Goal: Task Accomplishment & Management: Manage account settings

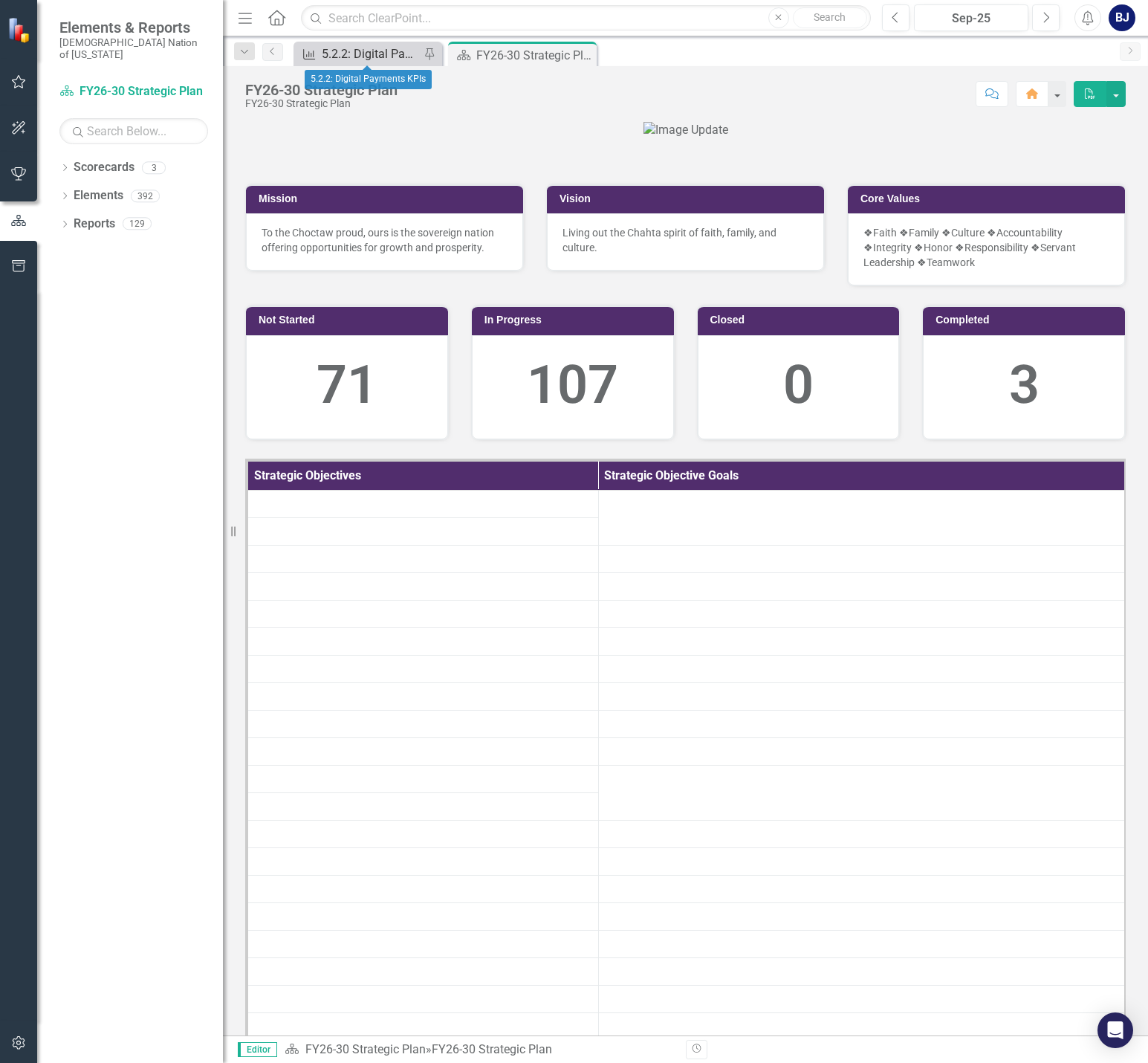
click at [387, 52] on div "5.2.2: Digital Payments KPIs" at bounding box center [370, 54] width 98 height 19
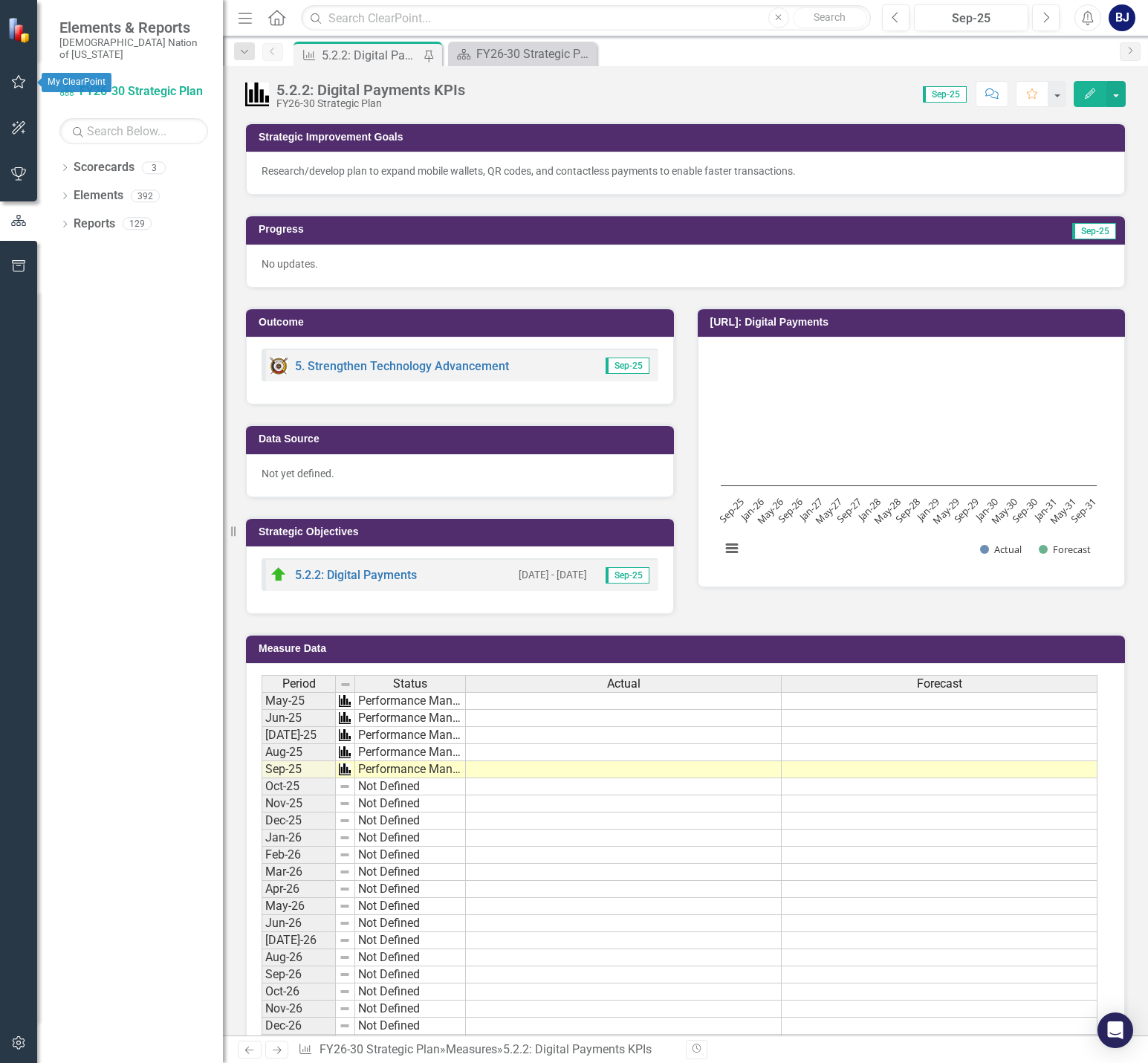
click at [15, 74] on button "button" at bounding box center [18, 82] width 33 height 31
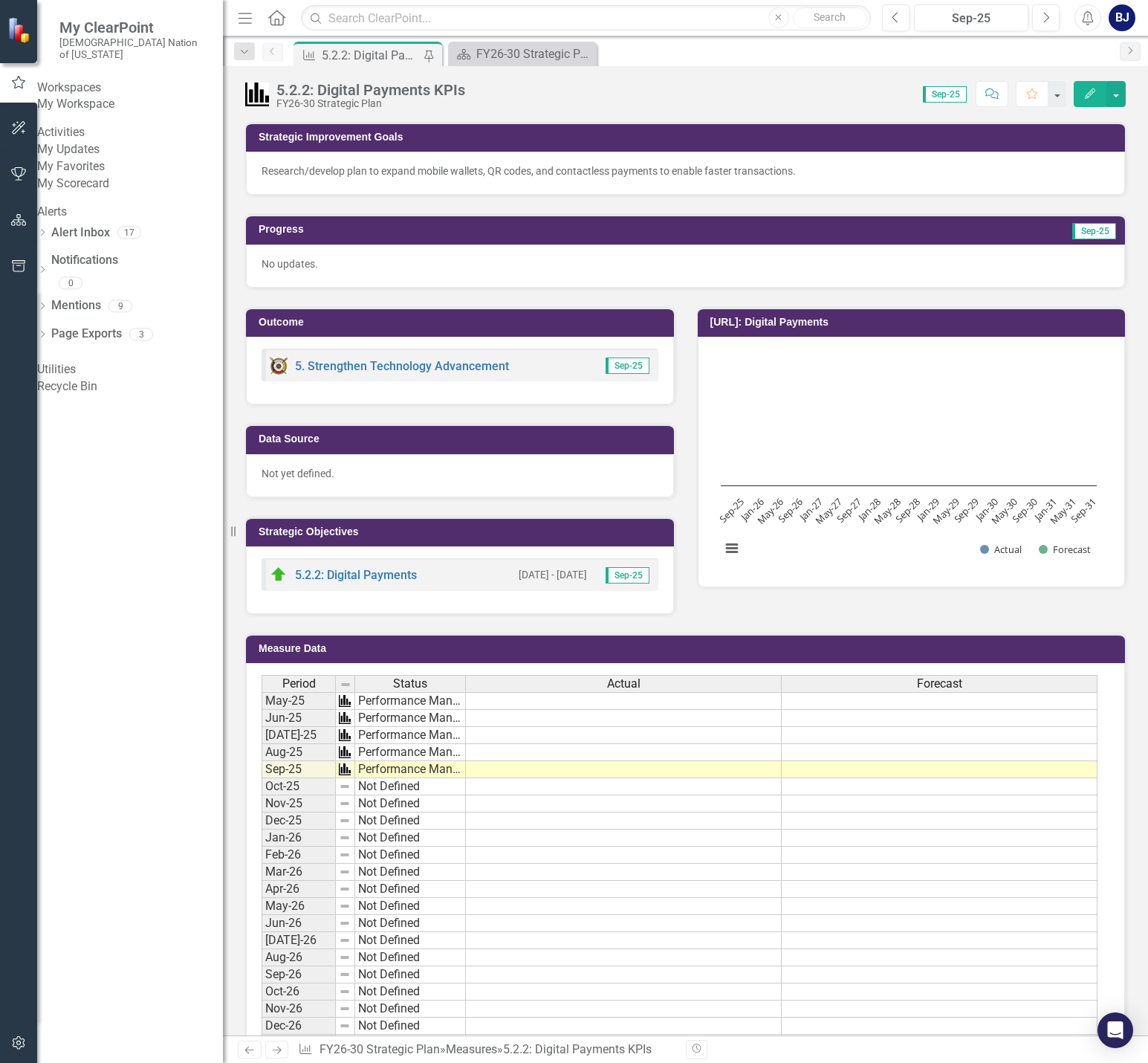
click at [94, 158] on link "My Updates" at bounding box center [129, 149] width 186 height 17
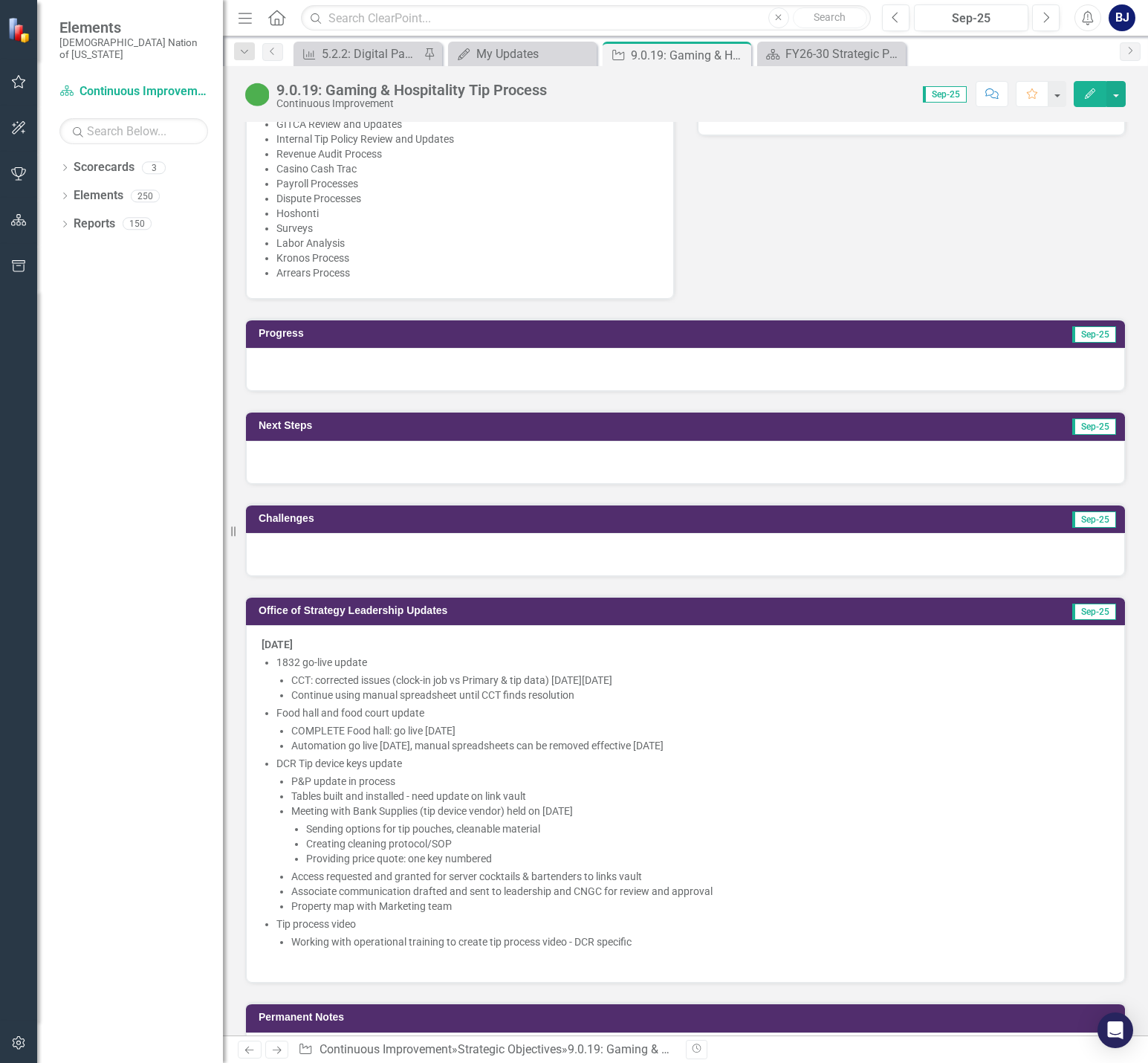
scroll to position [1041, 0]
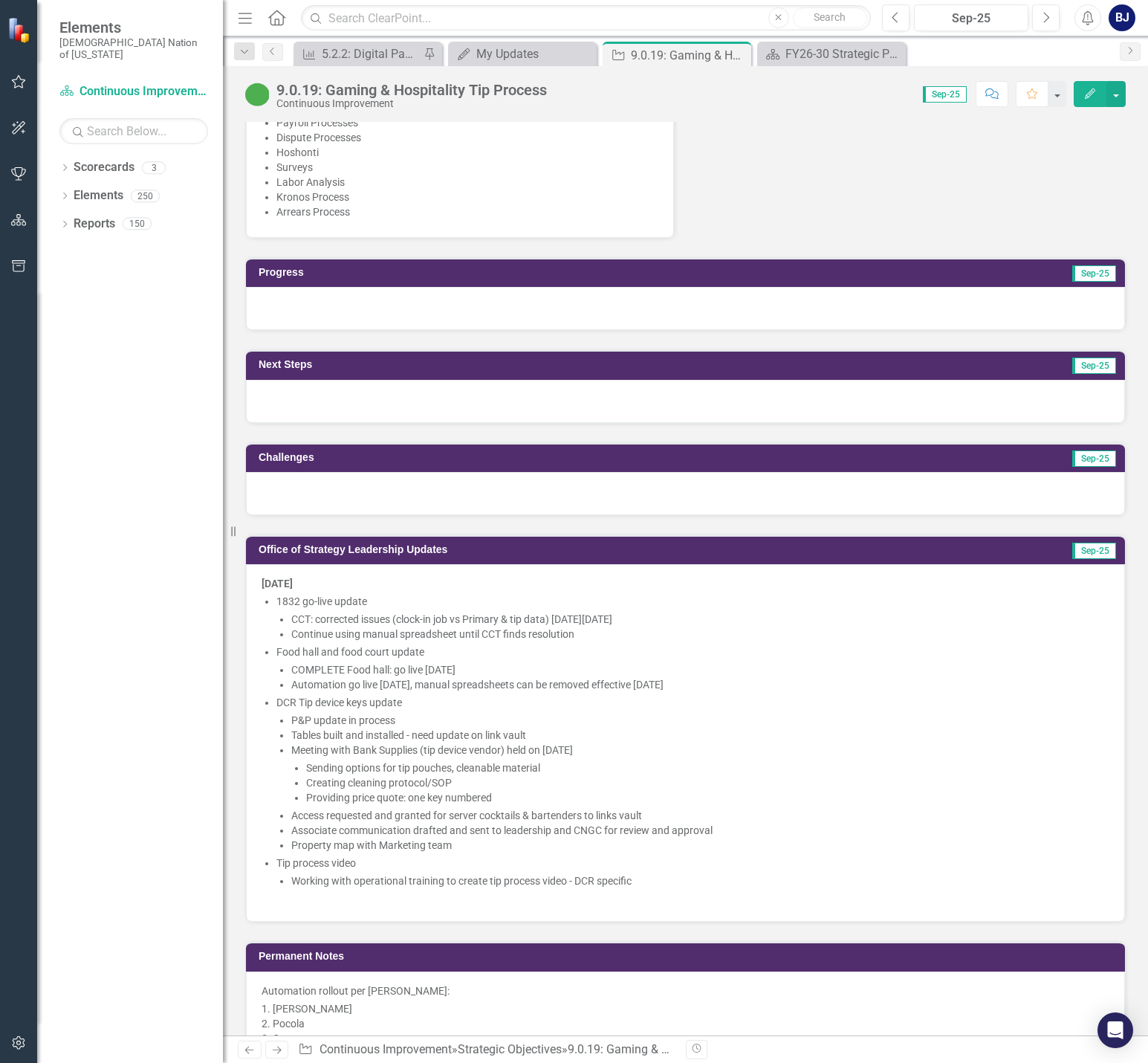
click at [356, 295] on div at bounding box center [686, 308] width 879 height 43
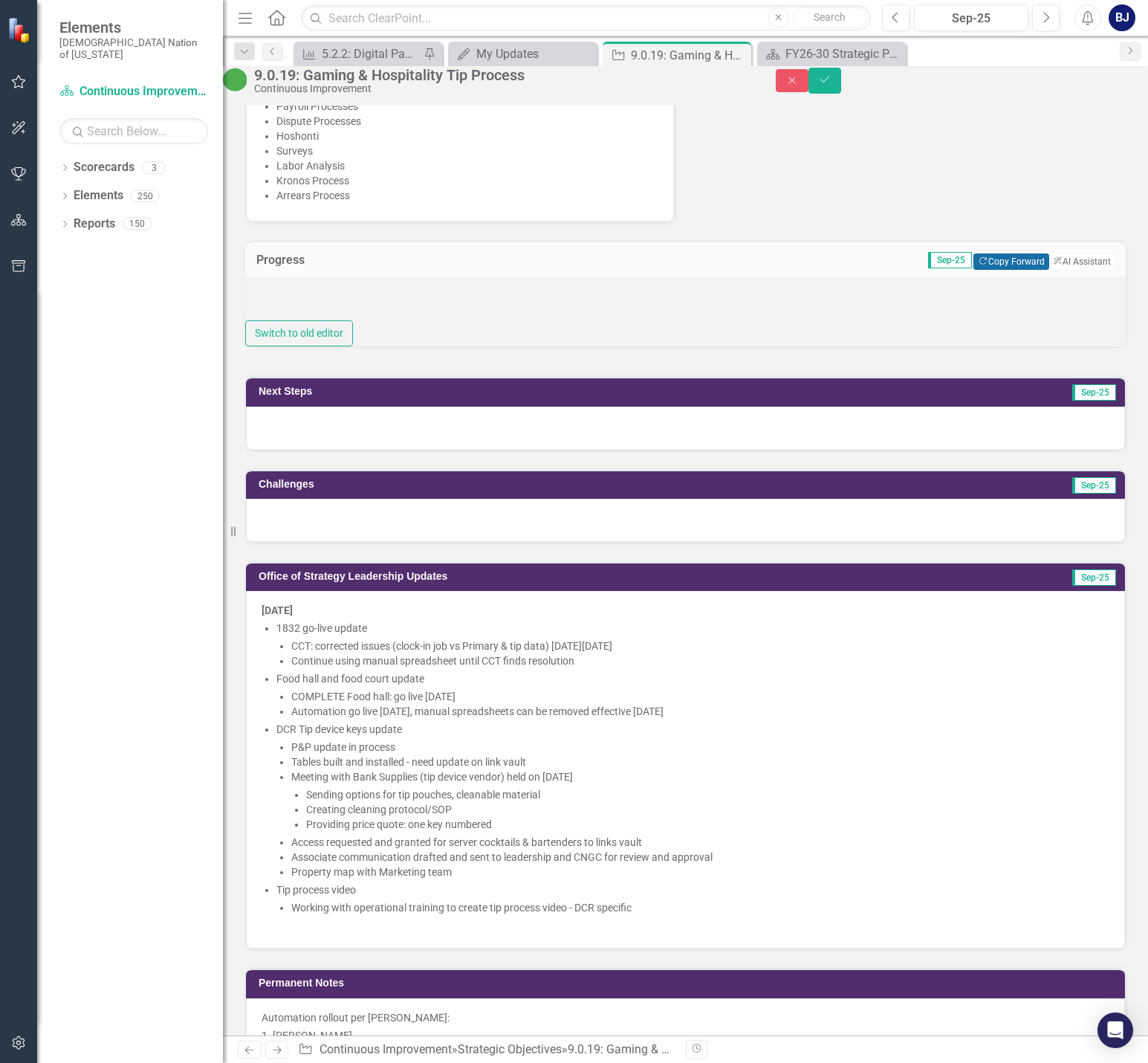
click at [974, 261] on button "Copy Forward Copy Forward" at bounding box center [1010, 262] width 75 height 16
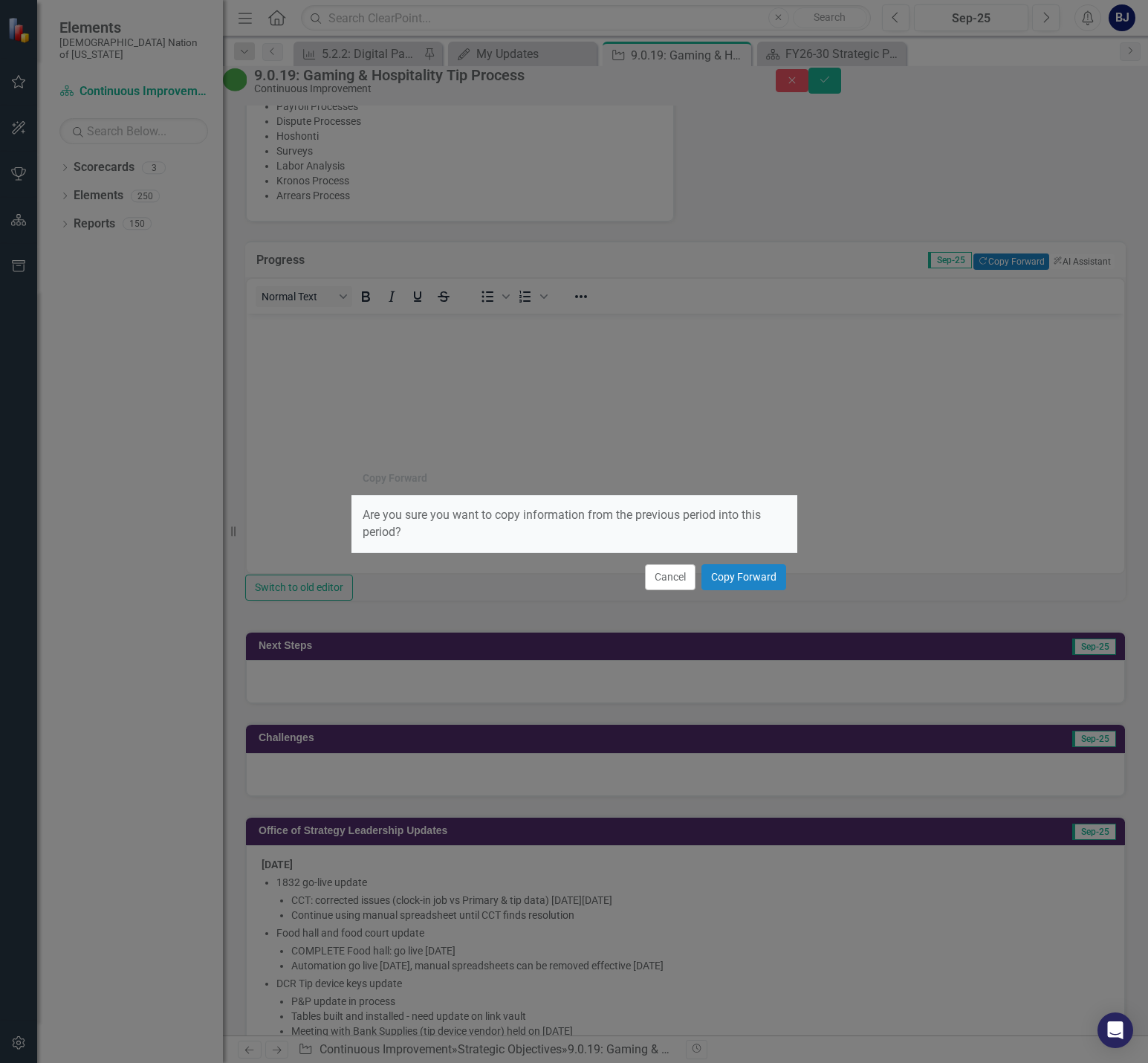
scroll to position [0, 0]
click at [723, 568] on button "Copy Forward" at bounding box center [743, 576] width 85 height 26
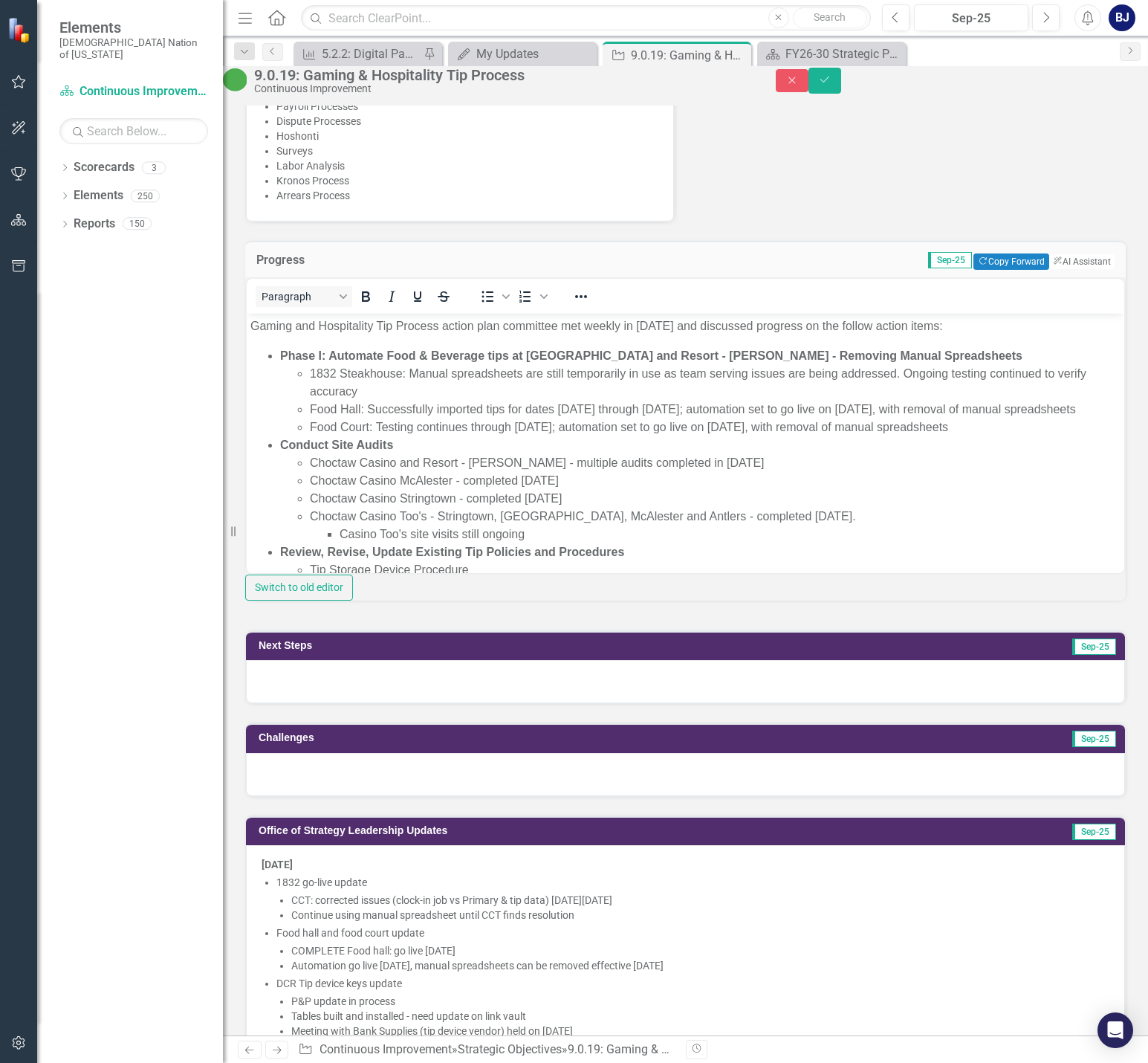
click at [643, 703] on div at bounding box center [686, 682] width 879 height 43
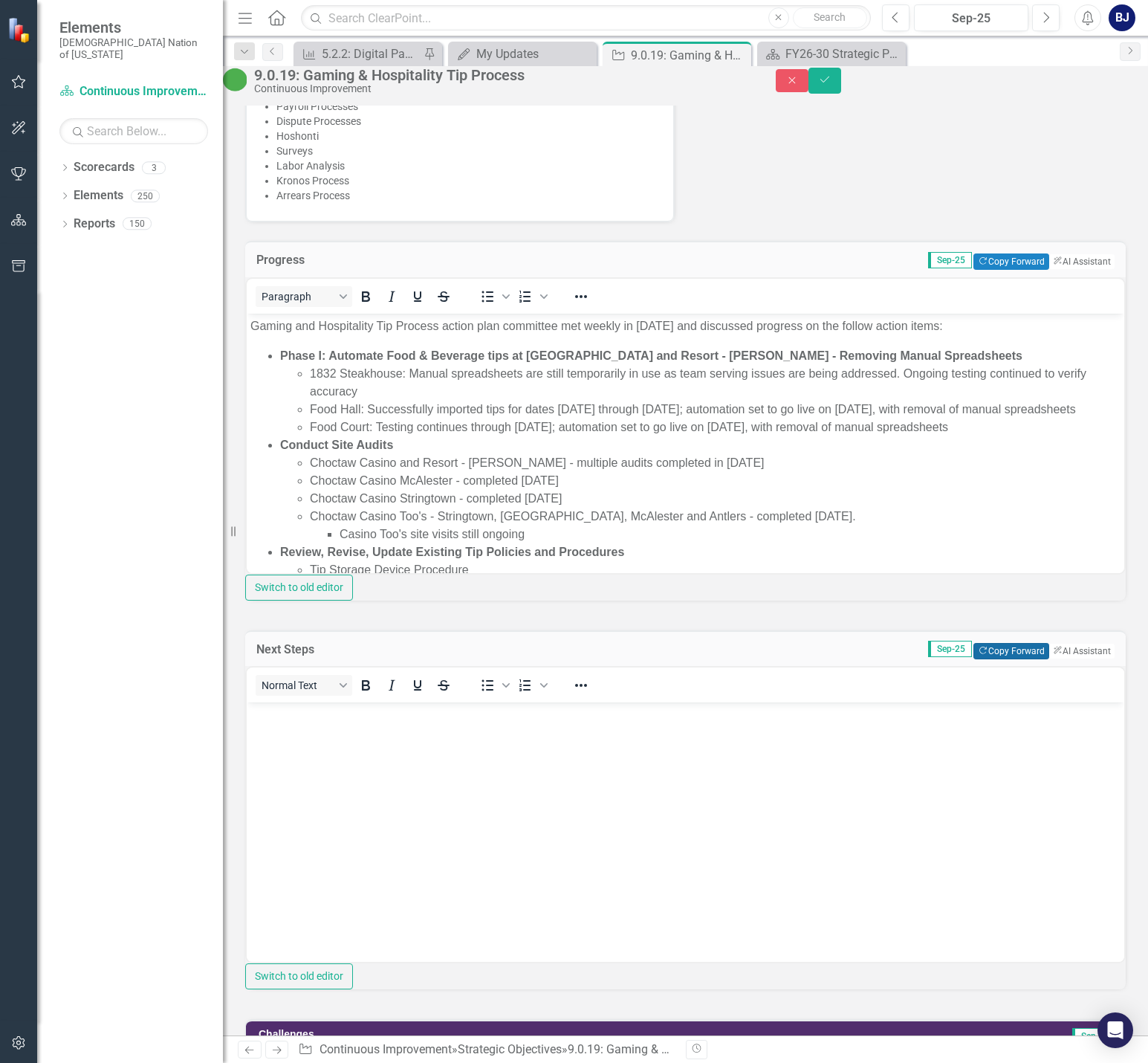
click at [975, 659] on button "Copy Forward Copy Forward" at bounding box center [1010, 651] width 75 height 16
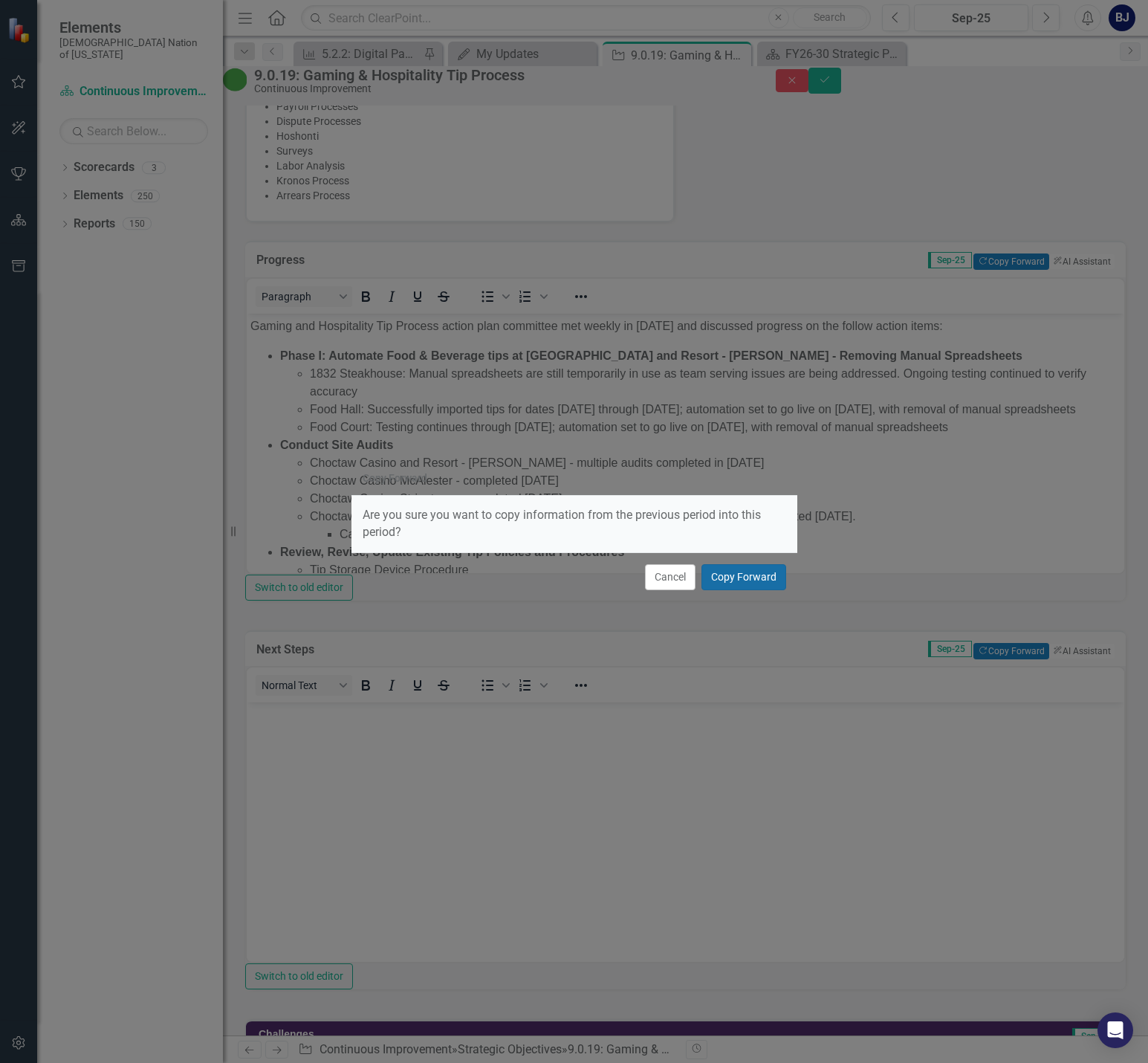
click at [758, 585] on button "Copy Forward" at bounding box center [743, 576] width 85 height 26
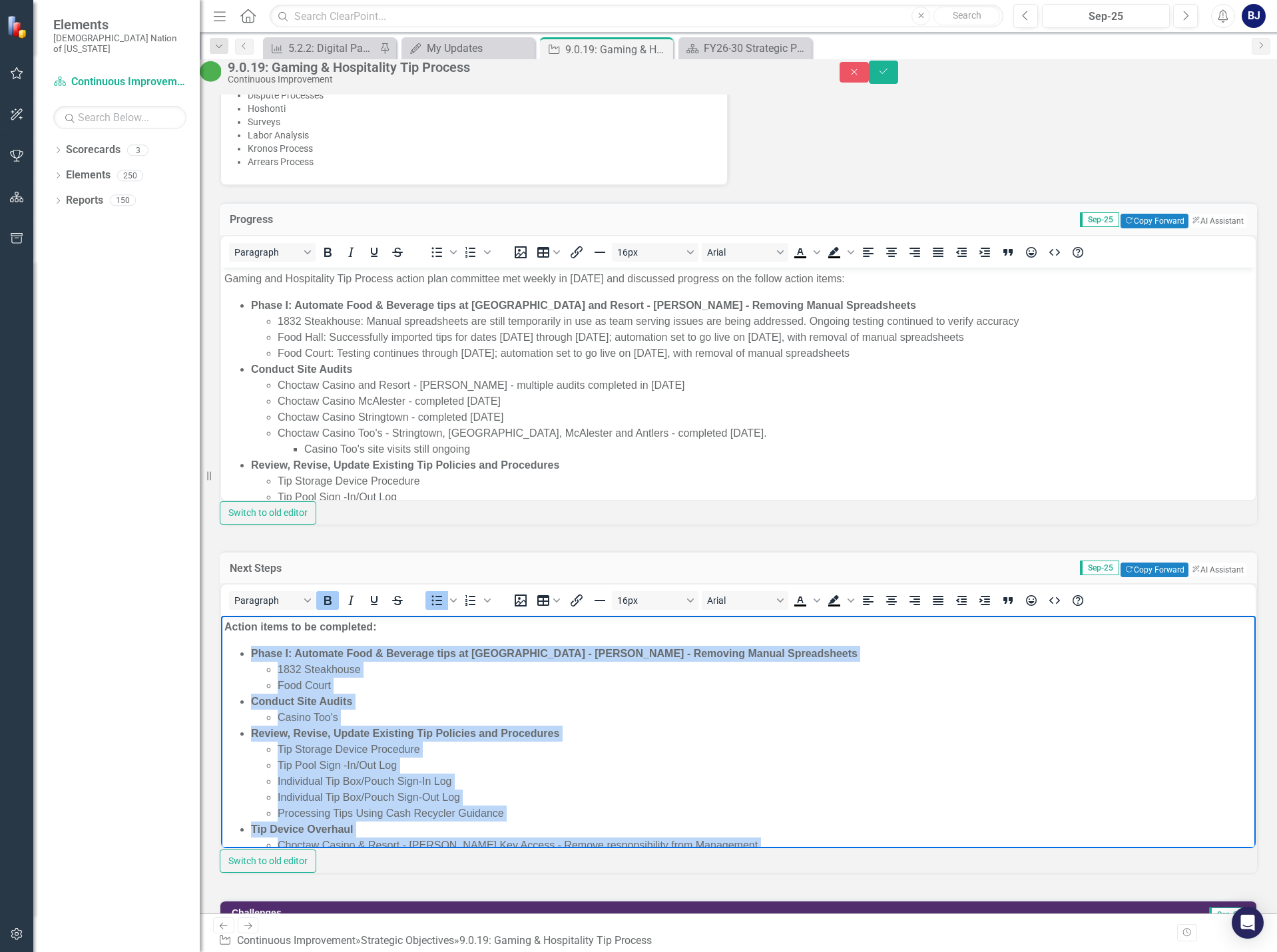
drag, startPoint x: 529, startPoint y: 827, endPoint x: 171, endPoint y: 647, distance: 400.7
click at [221, 647] on html "Action items to be completed: Phase I: Automate Food & Beverage tips at Choctaw…" at bounding box center [738, 750] width 1034 height 267
copy ul "Phase I: Automate Food & Beverage tips at Choctaw Casino & Resort - [PERSON_NAM…"
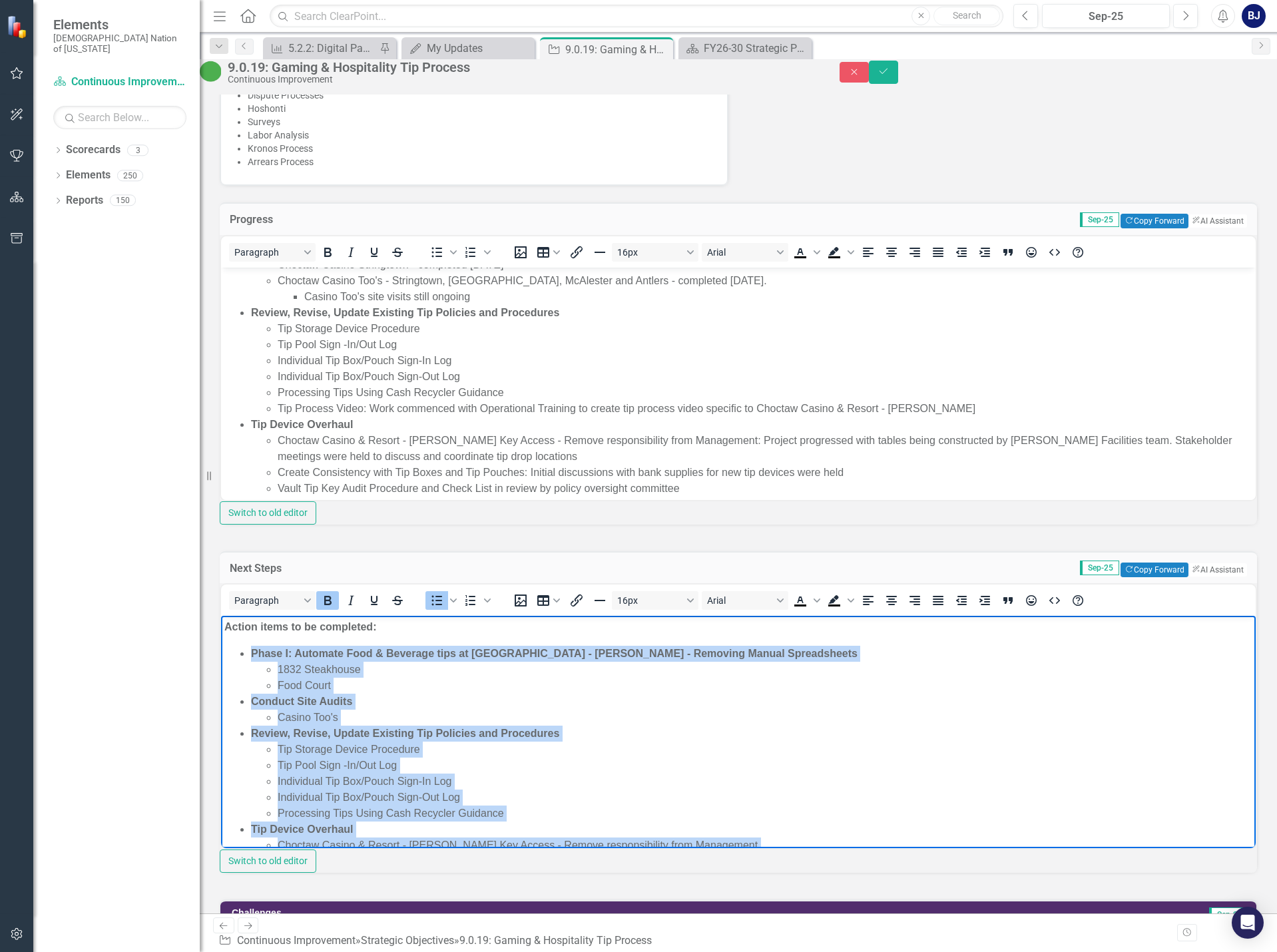
scroll to position [163, 0]
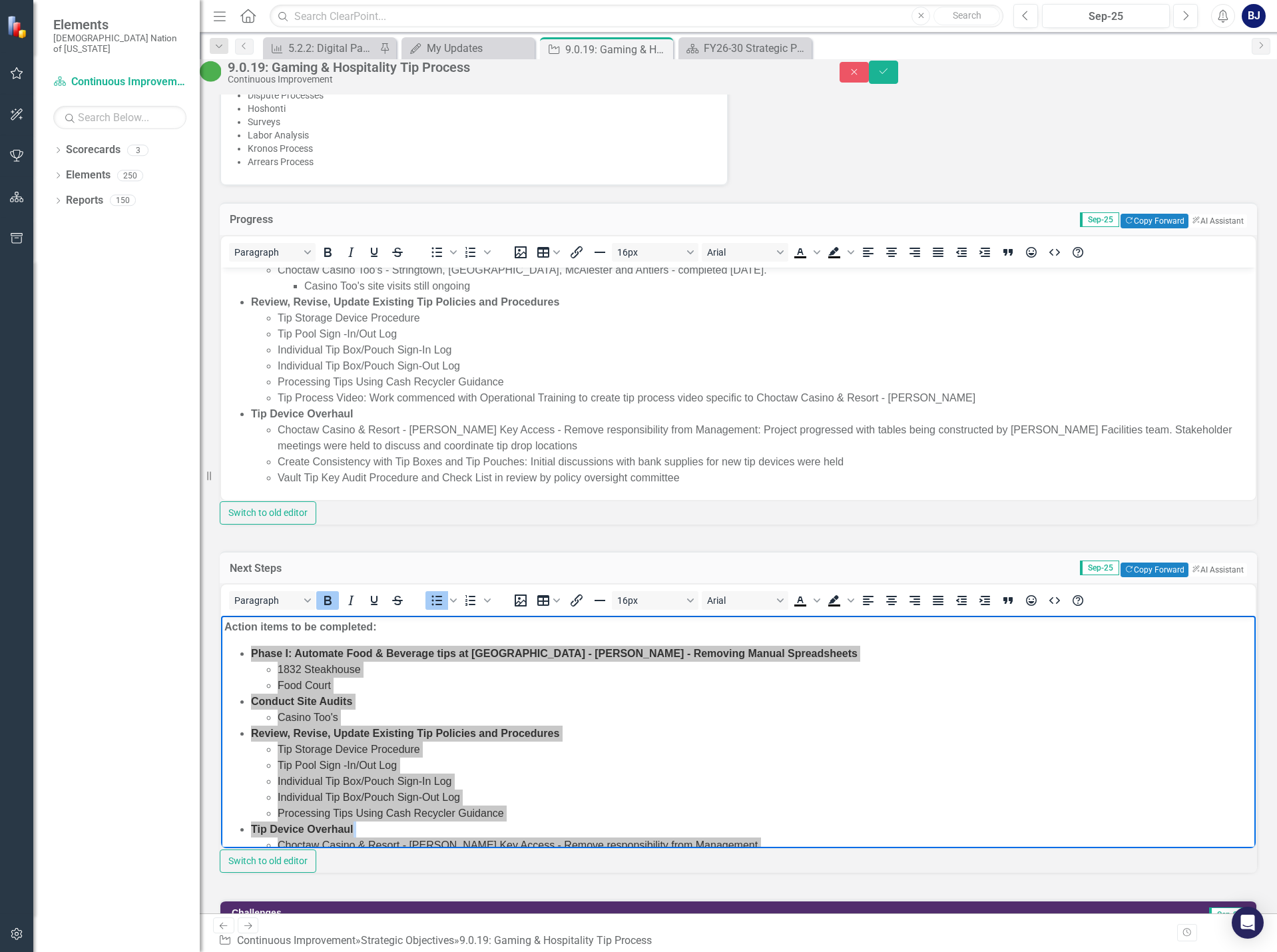
click at [709, 473] on li "Vault Tip Key Audit Procedure and Check List in review by policy oversight comm…" at bounding box center [765, 478] width 975 height 16
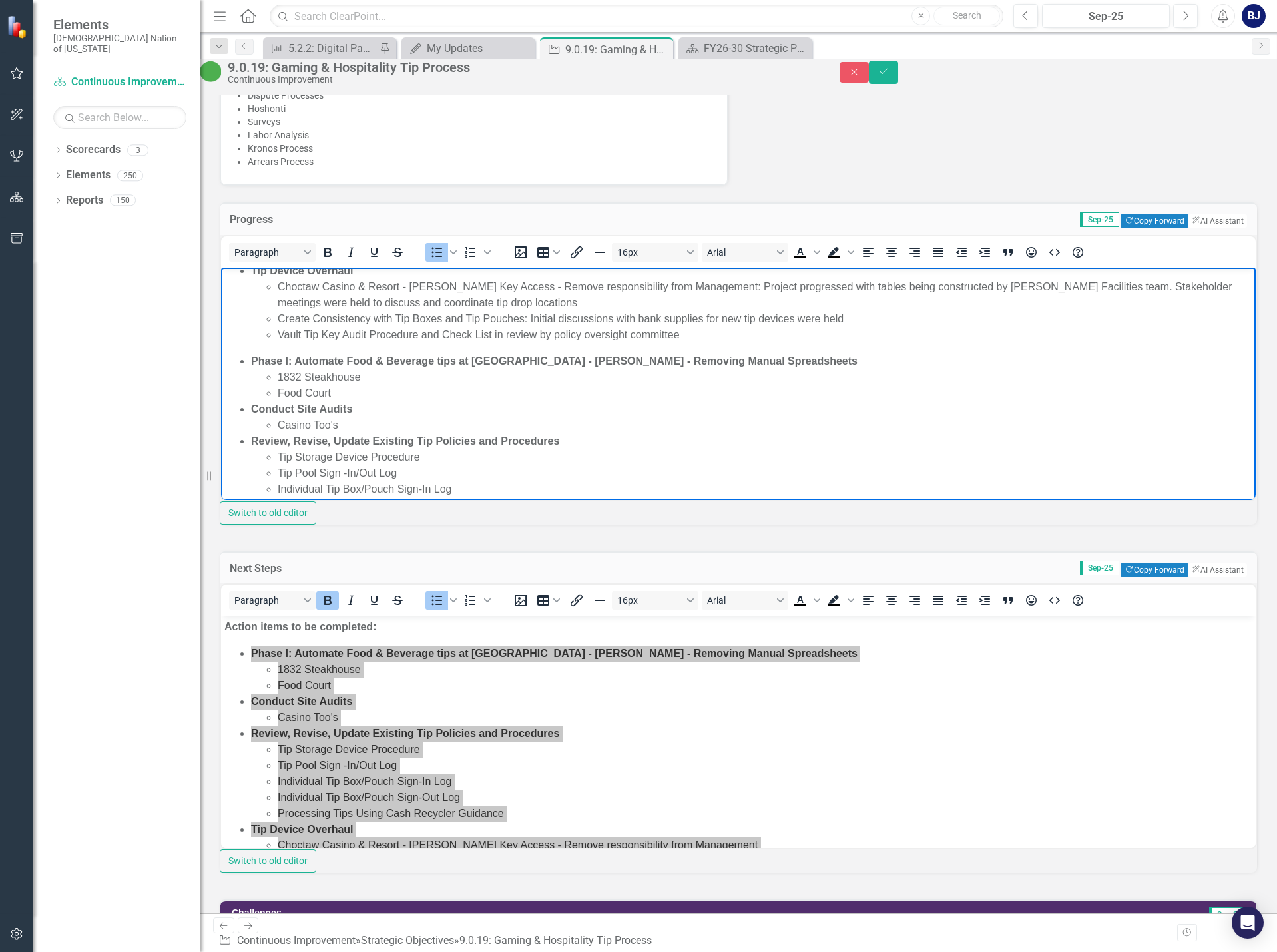
scroll to position [264, 0]
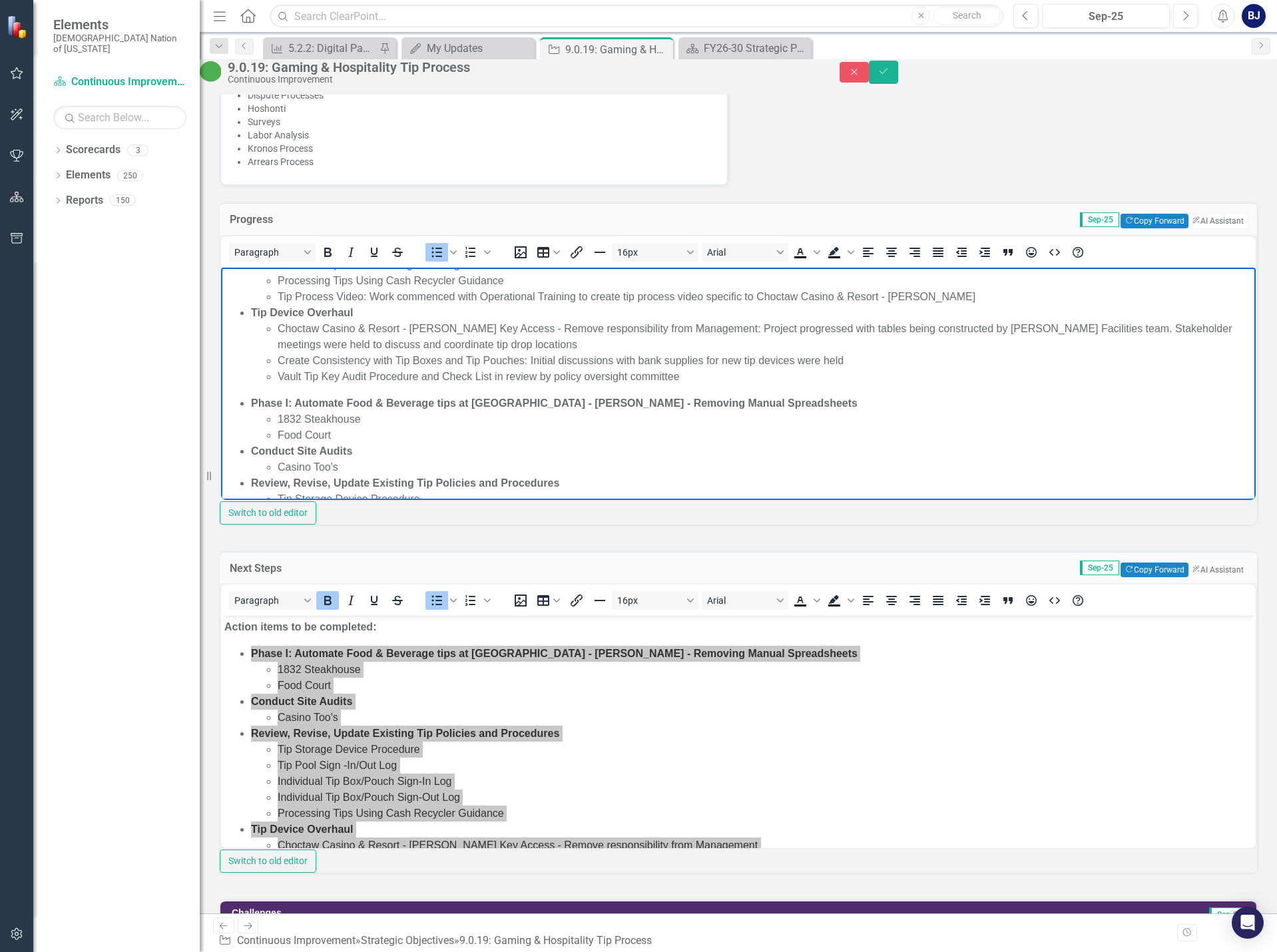
click at [245, 381] on ul "Phase I: Automate Food & Beverage tips at [GEOGRAPHIC_DATA] and Resort - [PERSO…" at bounding box center [739, 209] width 1028 height 351
click at [686, 378] on li "Vault Tip Key Audit Procedure and Check List in review by policy oversight comm…" at bounding box center [765, 376] width 975 height 16
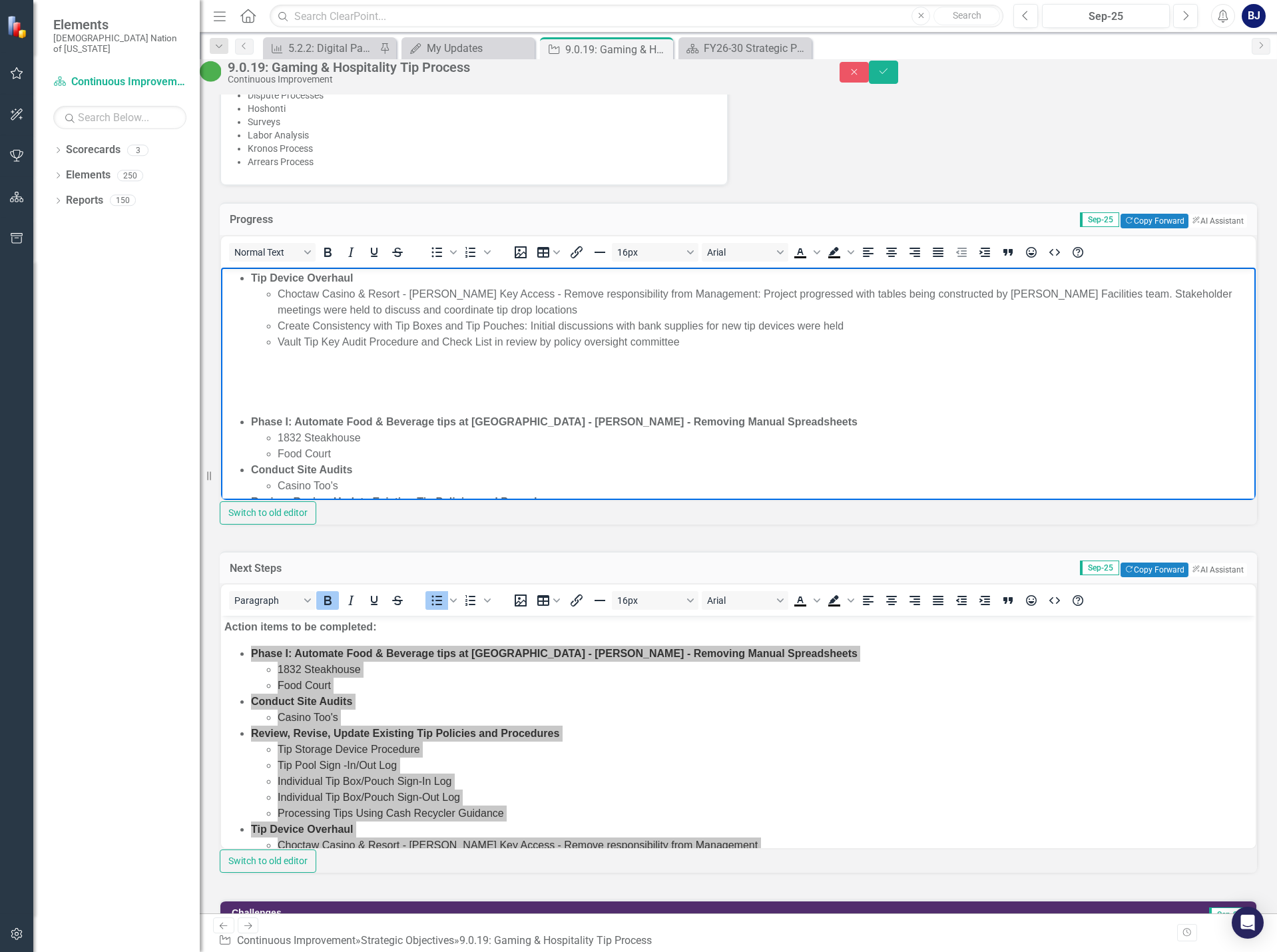
scroll to position [331, 0]
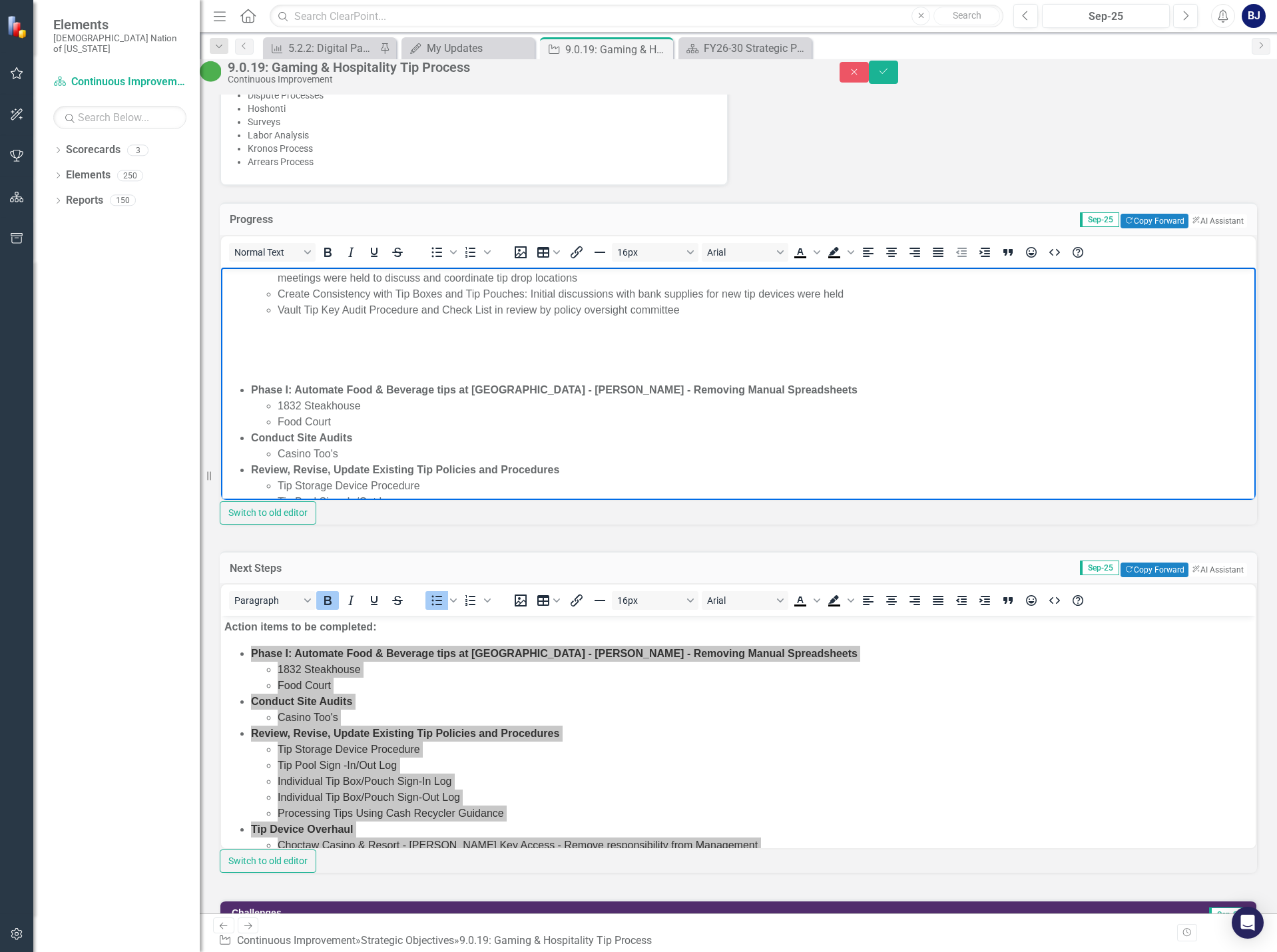
click at [465, 524] on div "Normal Text To open the popup, press Shift+Enter To open the popup, press Shift…" at bounding box center [739, 380] width 1038 height 290
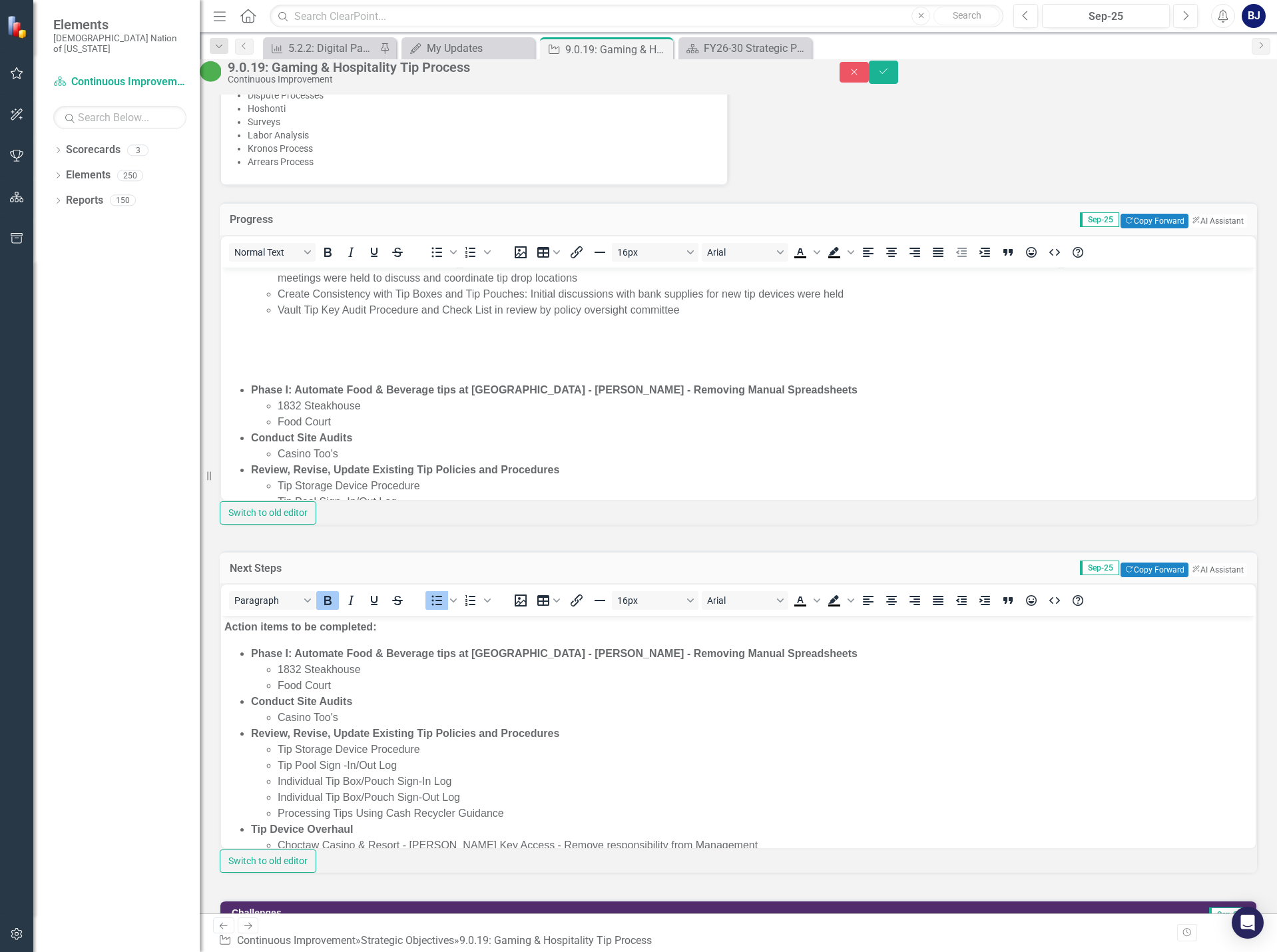
click at [409, 660] on li "Phase I: Automate Food & Beverage tips at [GEOGRAPHIC_DATA] - [PERSON_NAME] - R…" at bounding box center [752, 670] width 1001 height 48
